Goal: Information Seeking & Learning: Learn about a topic

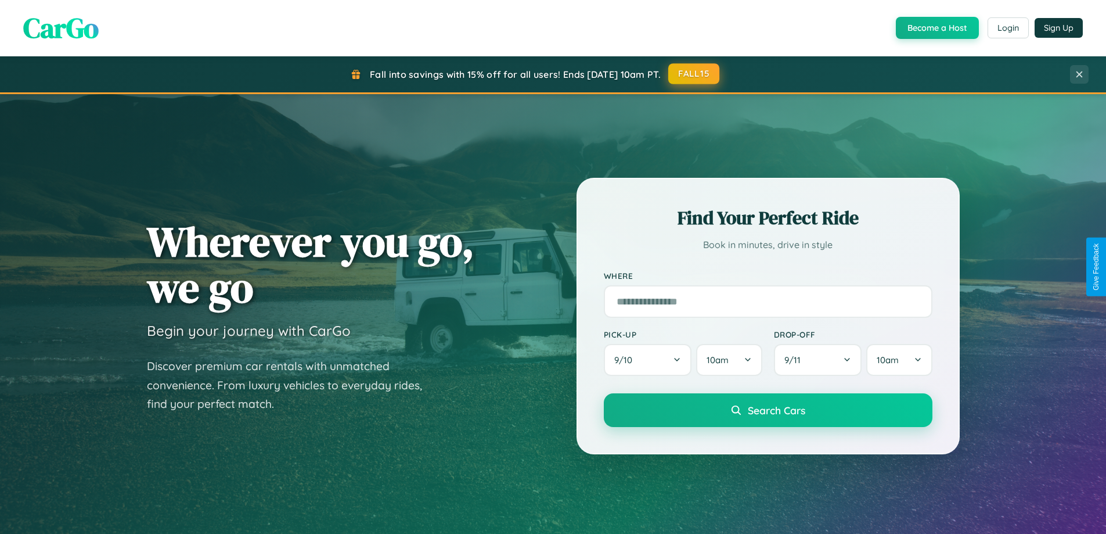
click at [694, 74] on button "FALL15" at bounding box center [693, 73] width 51 height 21
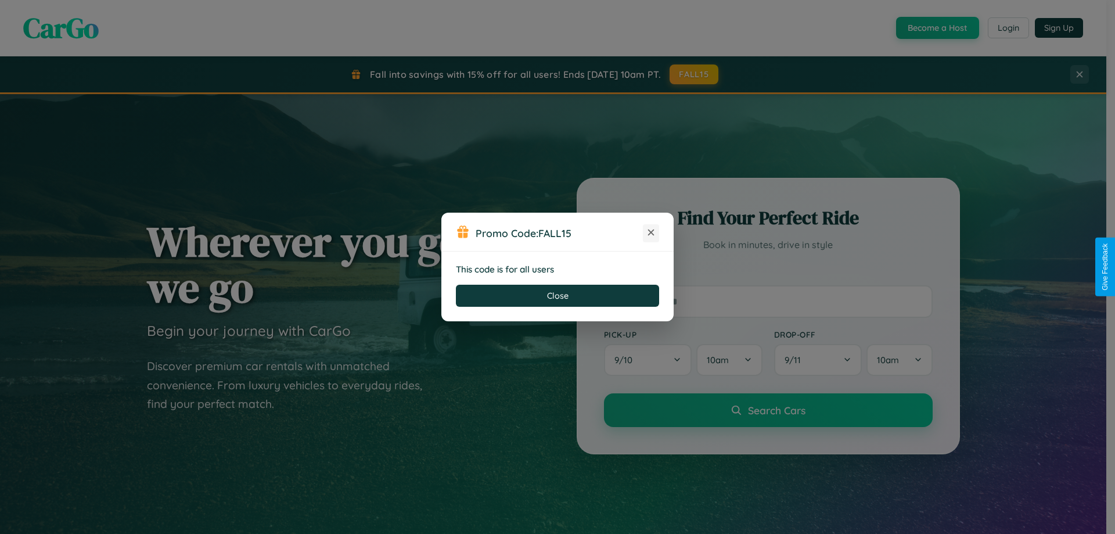
click at [651, 233] on icon at bounding box center [651, 232] width 12 height 12
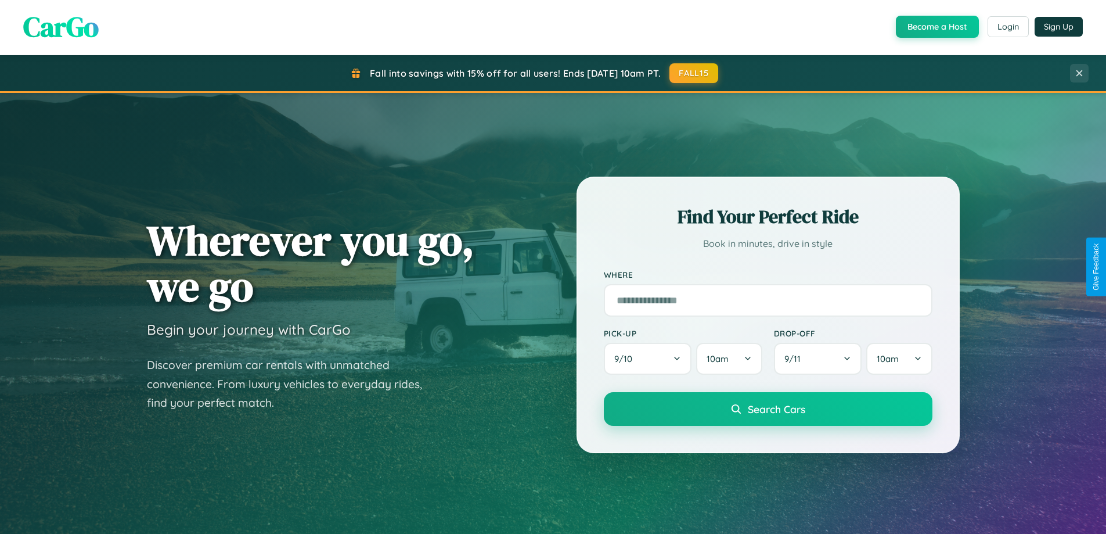
scroll to position [799, 0]
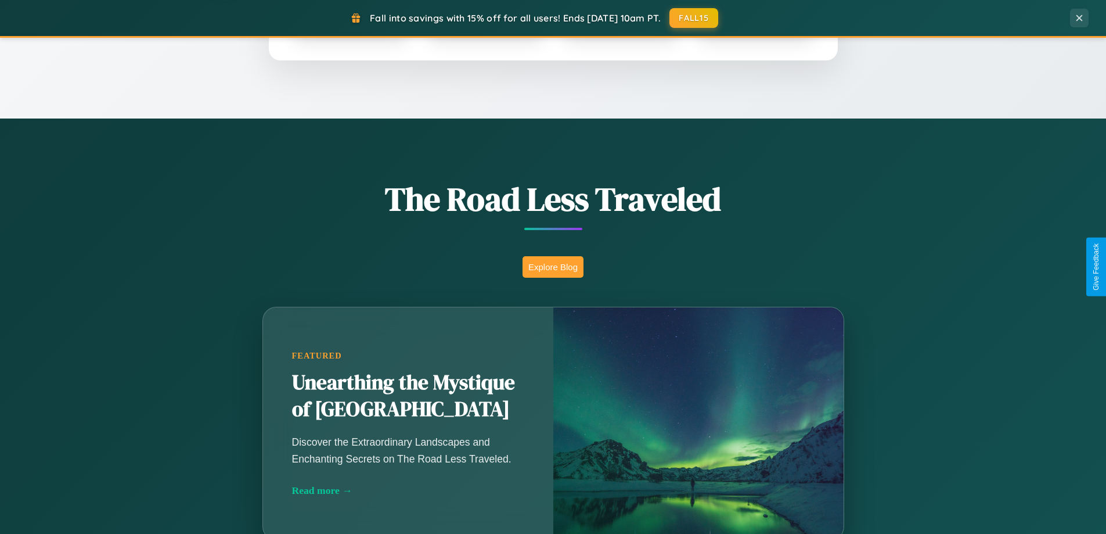
click at [553, 267] on button "Explore Blog" at bounding box center [553, 266] width 61 height 21
